Goal: Task Accomplishment & Management: Use online tool/utility

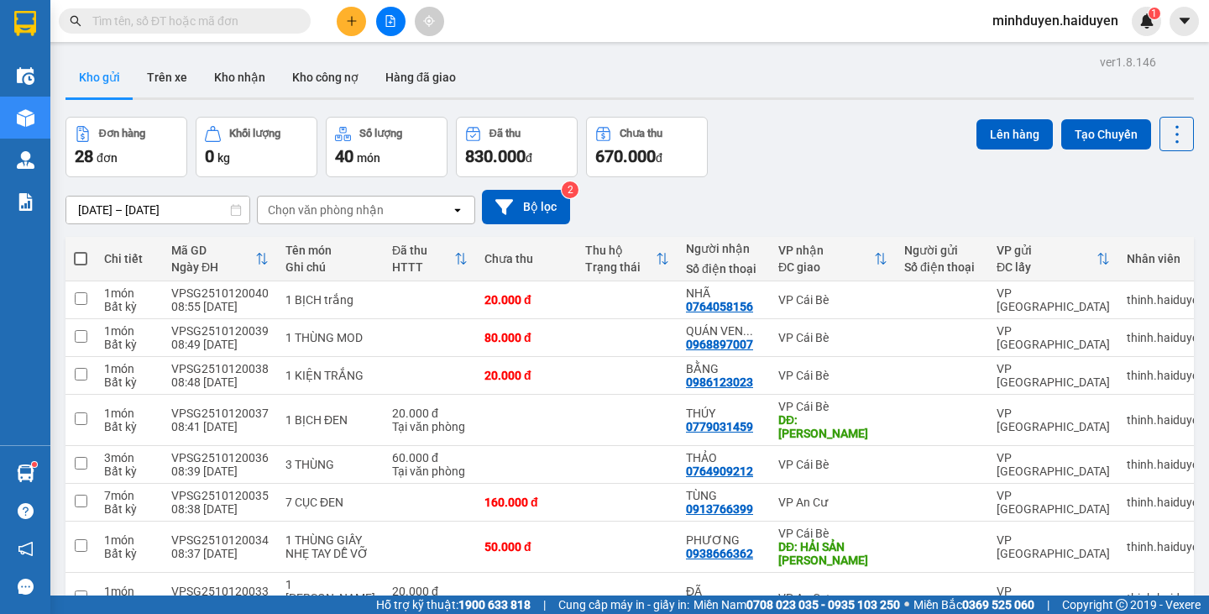
click at [164, 37] on div "Kết quả [PERSON_NAME] ( 0 ) Bộ lọc No Data minhduyen.haiduyen 1" at bounding box center [604, 21] width 1209 height 42
click at [171, 25] on input "text" at bounding box center [191, 21] width 198 height 18
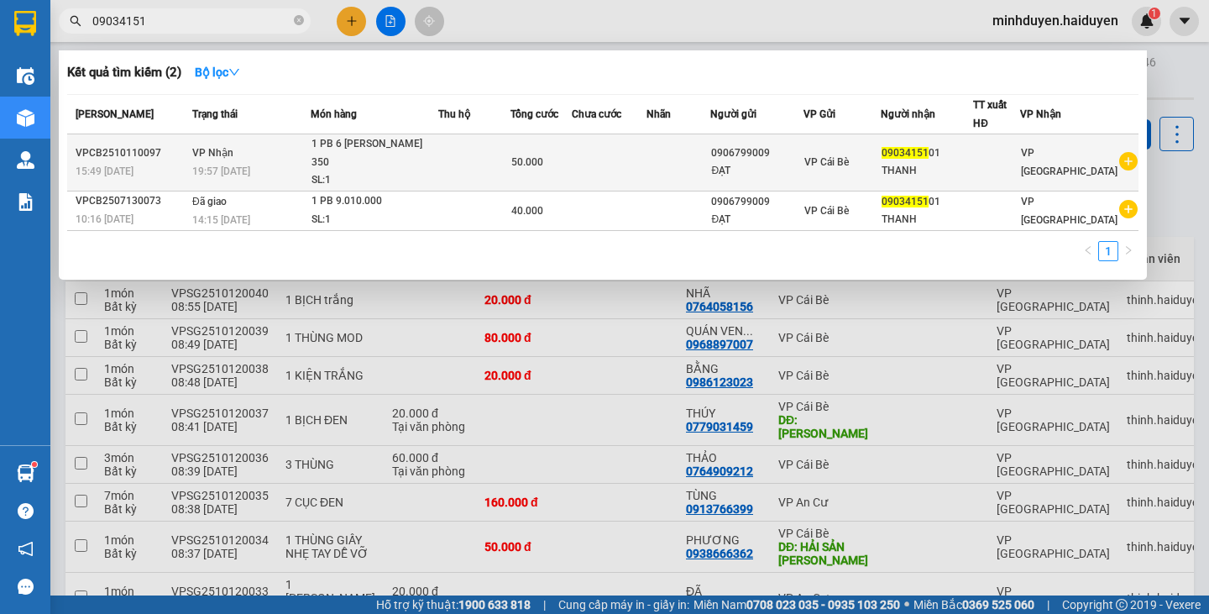
type input "09034151"
click at [311, 150] on td "[PERSON_NAME] 19:57 [DATE]" at bounding box center [249, 162] width 123 height 57
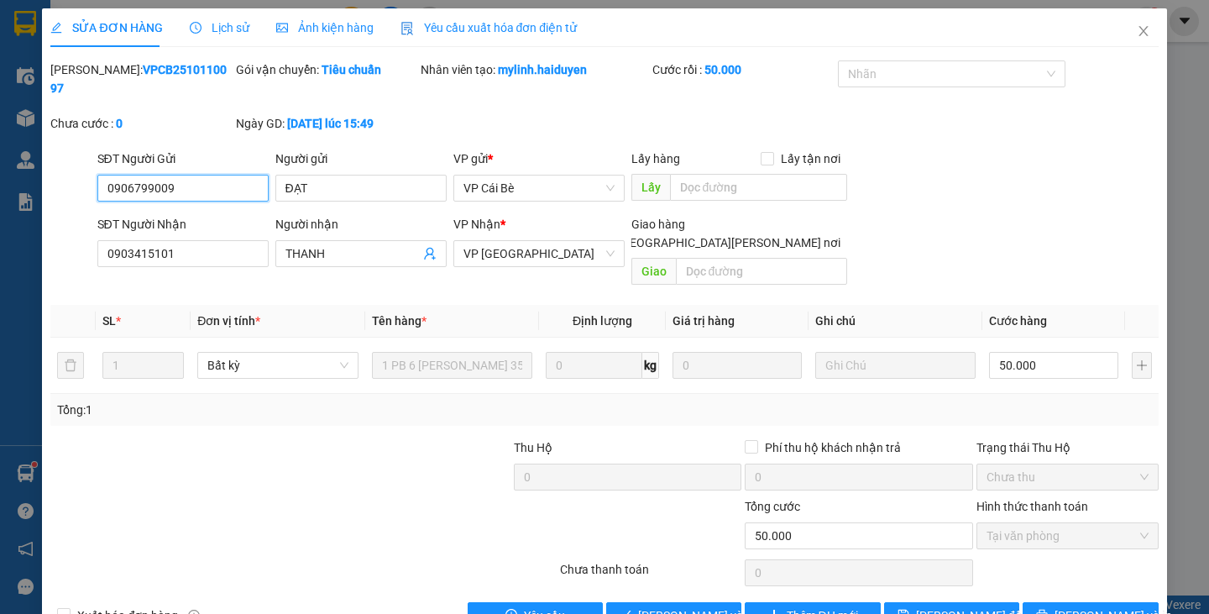
type input "0906799009"
type input "ĐẠT"
type input "0903415101"
type input "THANH"
type input "0"
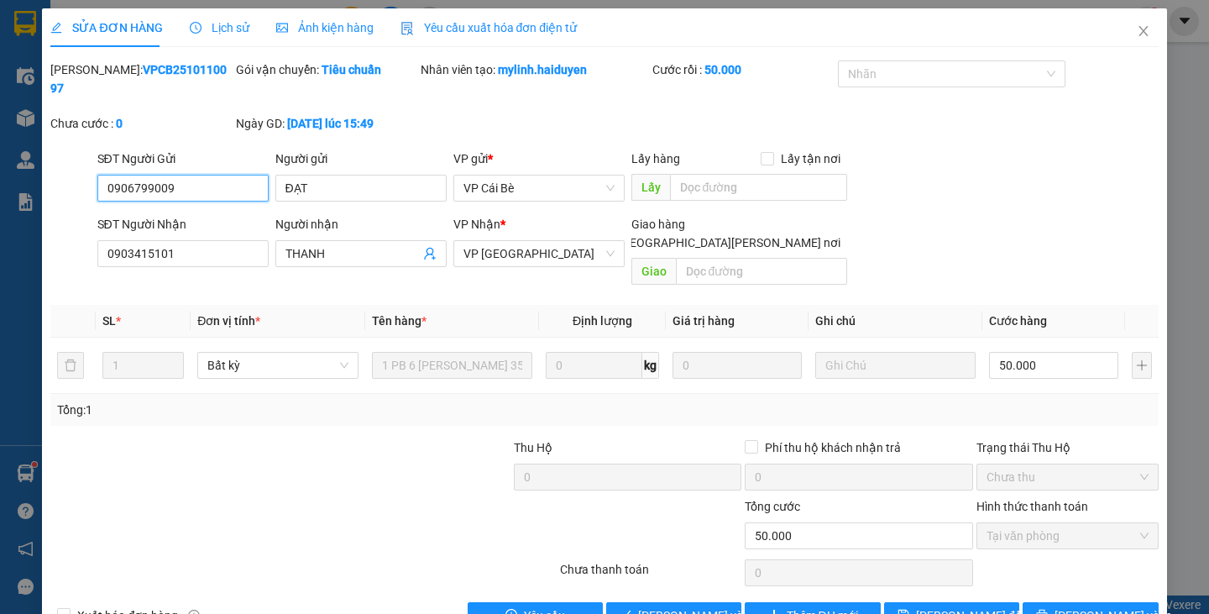
type input "50.000"
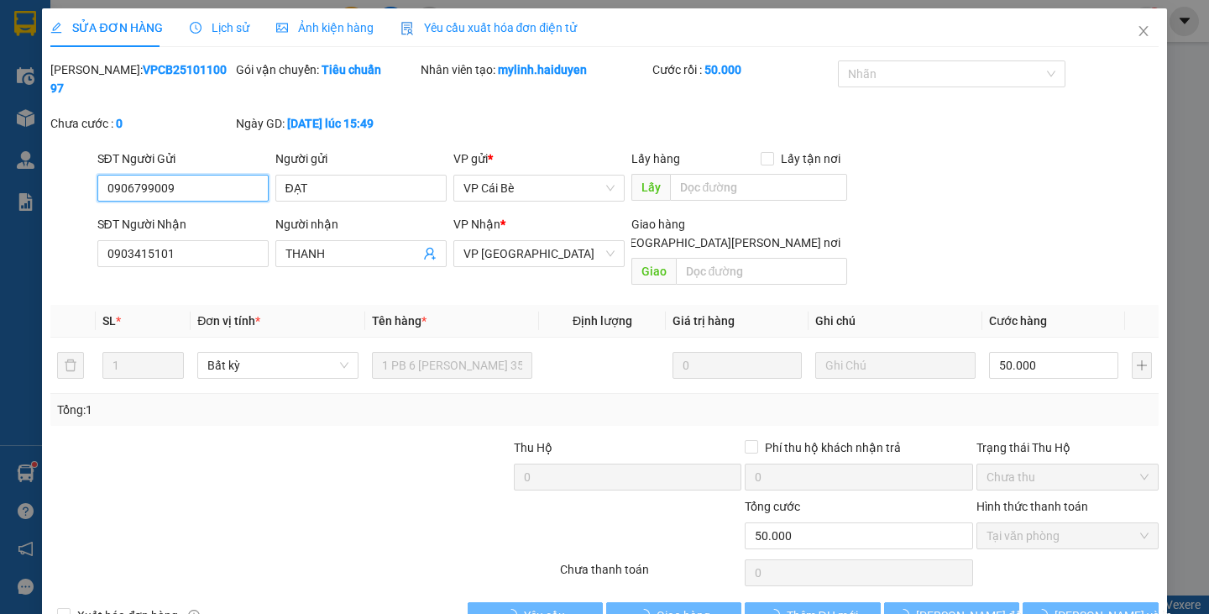
scroll to position [10, 0]
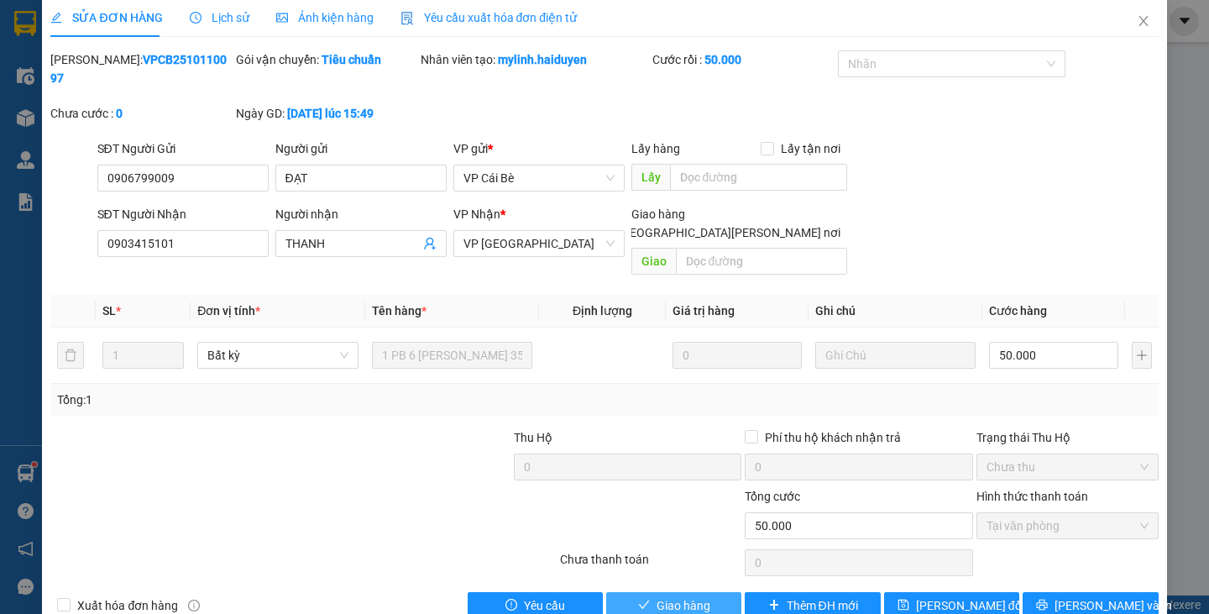
click at [705, 592] on button "Giao hàng" at bounding box center [673, 605] width 135 height 27
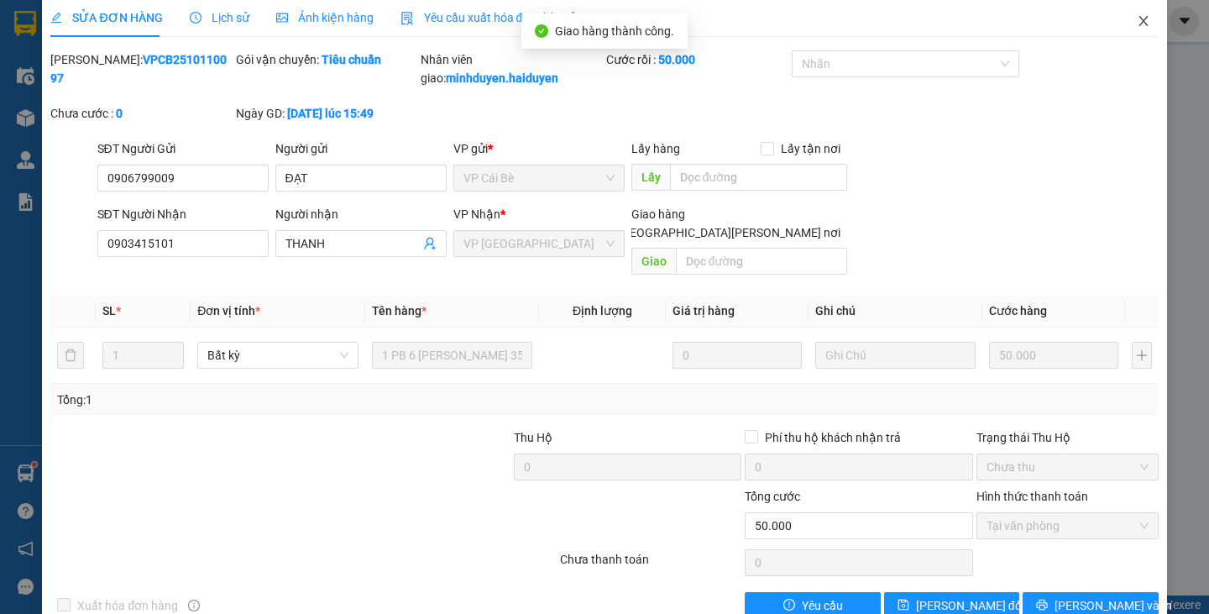
click at [1136, 18] on icon "close" at bounding box center [1142, 20] width 13 height 13
